Goal: Entertainment & Leisure: Consume media (video, audio)

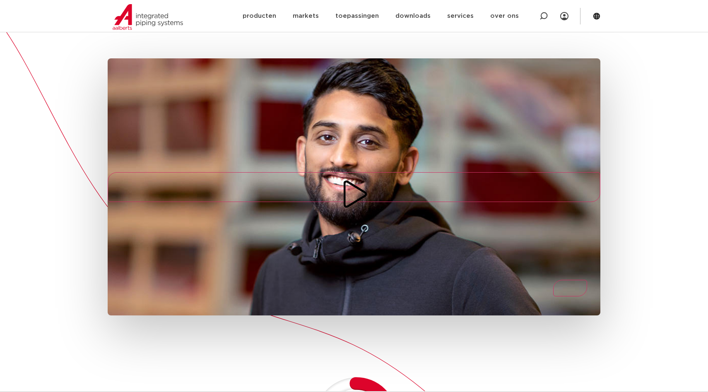
click at [354, 179] on icon "Play/Pause" at bounding box center [354, 194] width 30 height 30
click at [355, 180] on icon "Play/Pause" at bounding box center [354, 194] width 24 height 28
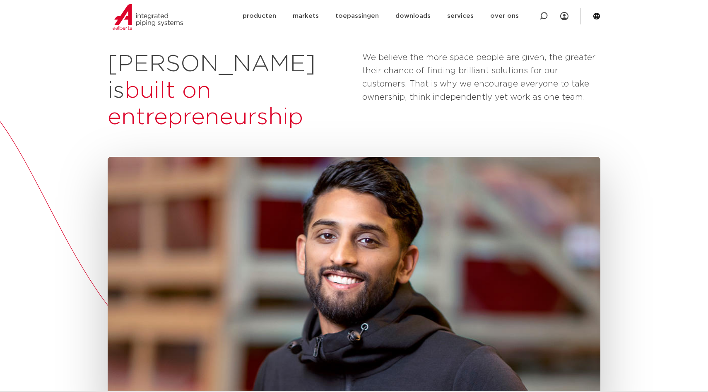
scroll to position [162, 0]
